Goal: Navigation & Orientation: Find specific page/section

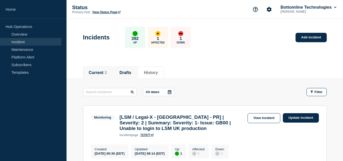
click at [137, 72] on li "Drafts" at bounding box center [125, 72] width 23 height 12
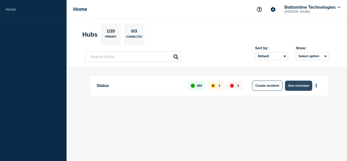
click at [296, 84] on button "See overview" at bounding box center [298, 85] width 27 height 10
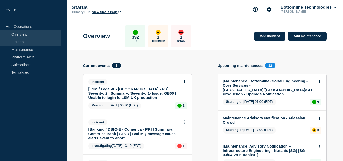
click at [29, 40] on link "Incident" at bounding box center [30, 42] width 61 height 8
